Goal: Find specific page/section: Find specific page/section

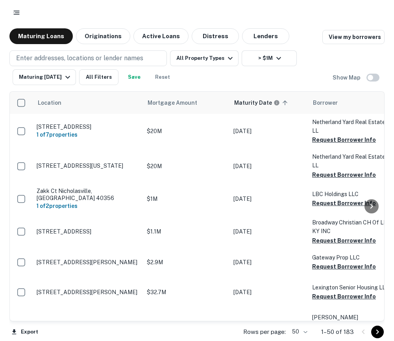
scroll to position [533, 0]
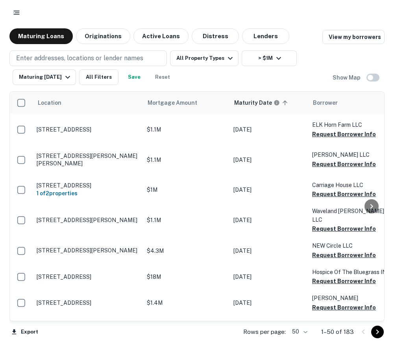
click at [75, 8] on div at bounding box center [197, 13] width 376 height 14
click at [20, 13] on button "button" at bounding box center [16, 13] width 14 height 14
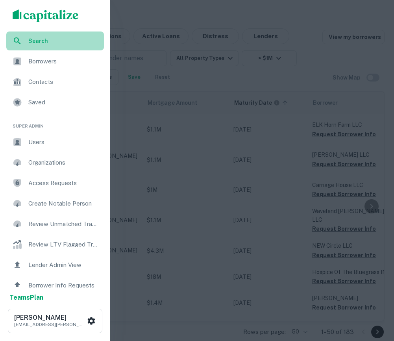
click at [50, 36] on div "Search" at bounding box center [55, 41] width 98 height 19
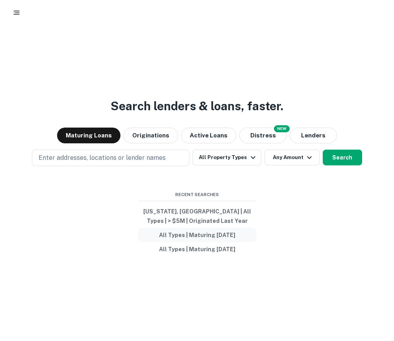
click at [203, 237] on button "All Types | Maturing [DATE]" at bounding box center [197, 235] width 118 height 14
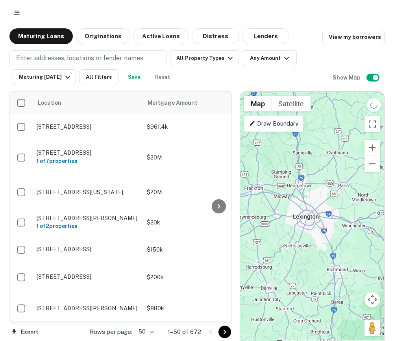
drag, startPoint x: 393, startPoint y: 55, endPoint x: 402, endPoint y: 55, distance: 9.9
click at [394, 55] on html "Maturing Loans Originations Active Loans Distress Lenders View my borrowers Ent…" at bounding box center [197, 170] width 394 height 341
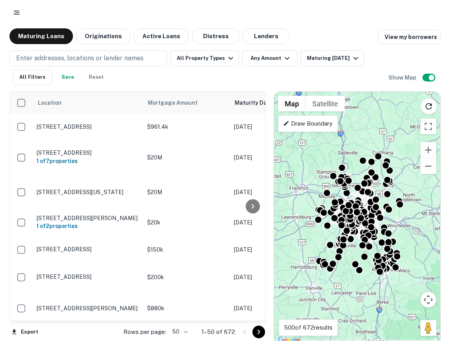
click at [14, 13] on icon "button" at bounding box center [17, 13] width 8 height 8
click at [14, 13] on div "Search Borrowers Contacts Saved Super Admin Users Organizations Access Requests…" at bounding box center [225, 170] width 450 height 341
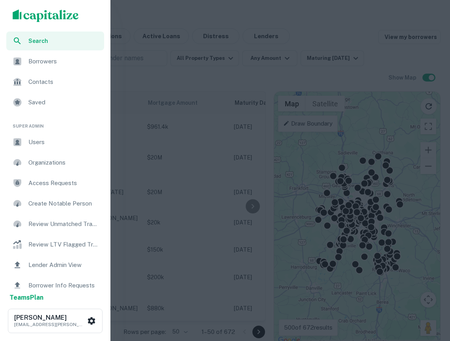
click at [54, 41] on span "Search" at bounding box center [63, 41] width 71 height 9
